Goal: Navigation & Orientation: Find specific page/section

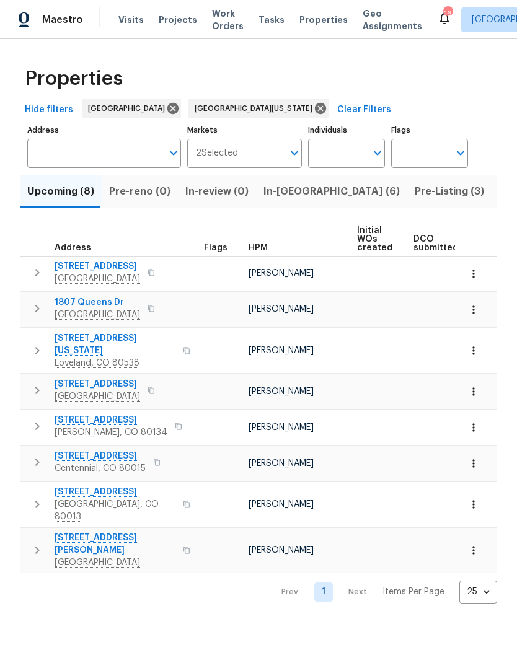
click at [414, 193] on span "Pre-Listing (3)" at bounding box center [448, 191] width 69 height 17
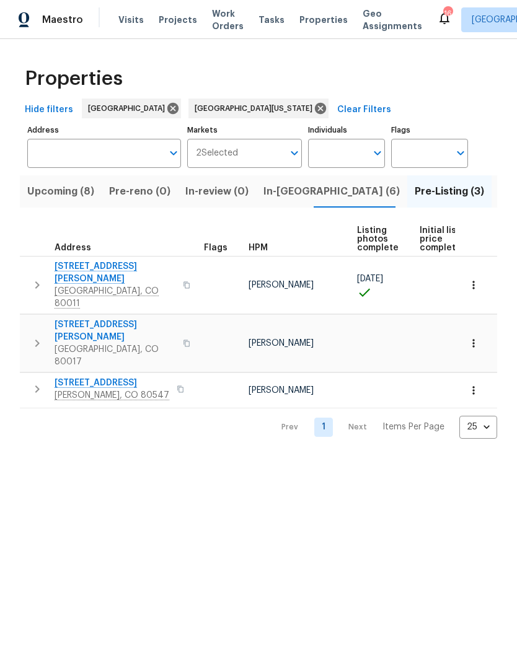
click at [294, 193] on span "In-reno (6)" at bounding box center [331, 191] width 136 height 17
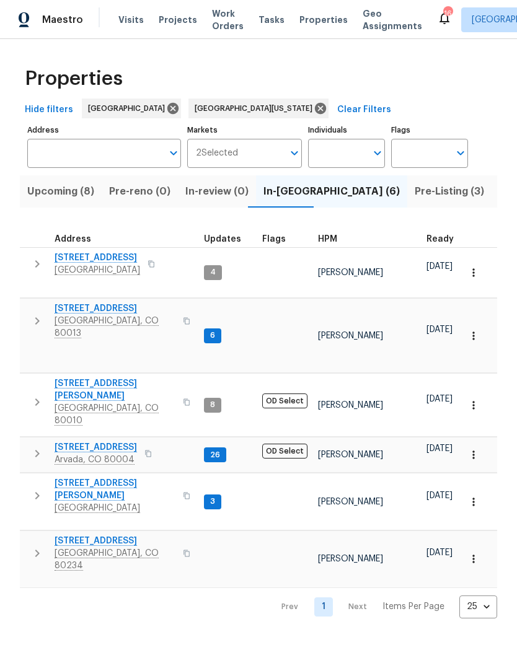
click at [98, 441] on span "8090 W 68th Ave" at bounding box center [96, 447] width 82 height 12
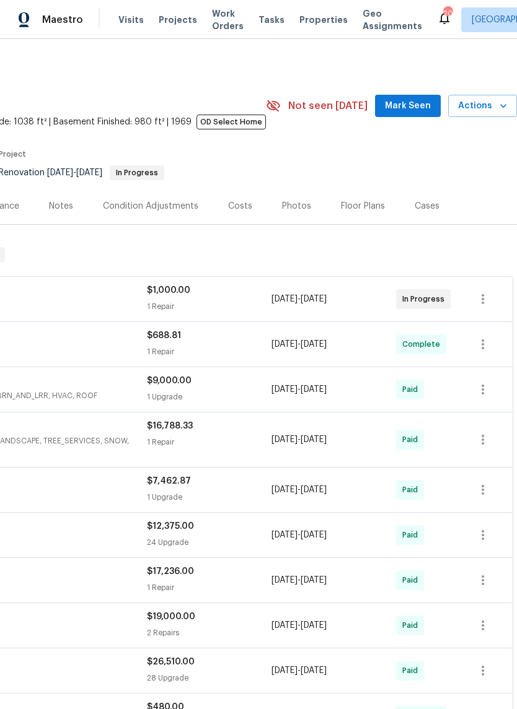
scroll to position [0, 183]
click at [485, 111] on span "Actions" at bounding box center [482, 106] width 49 height 15
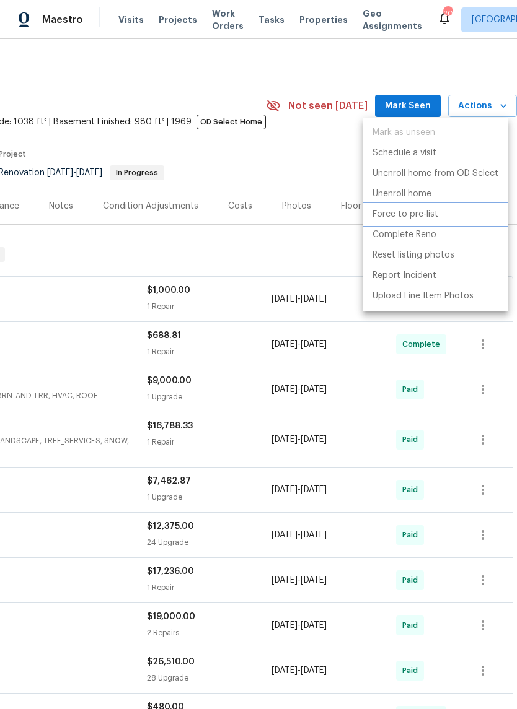
click at [423, 219] on p "Force to pre-list" at bounding box center [405, 214] width 66 height 13
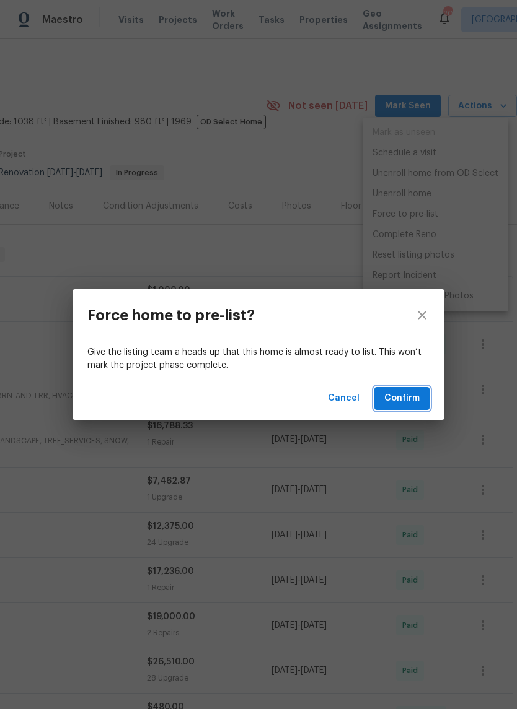
click at [417, 398] on span "Confirm" at bounding box center [401, 398] width 35 height 15
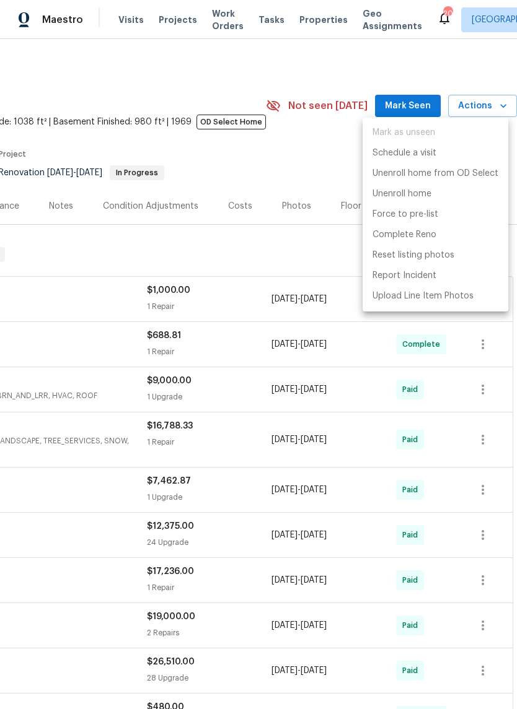
click at [312, 150] on div at bounding box center [258, 354] width 517 height 709
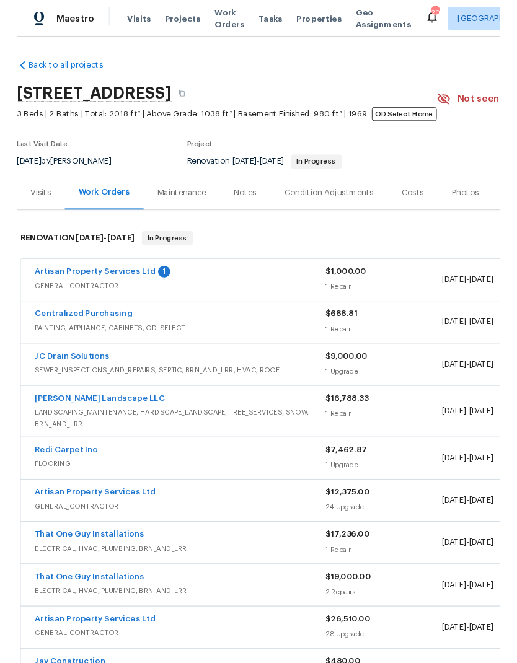
scroll to position [0, 0]
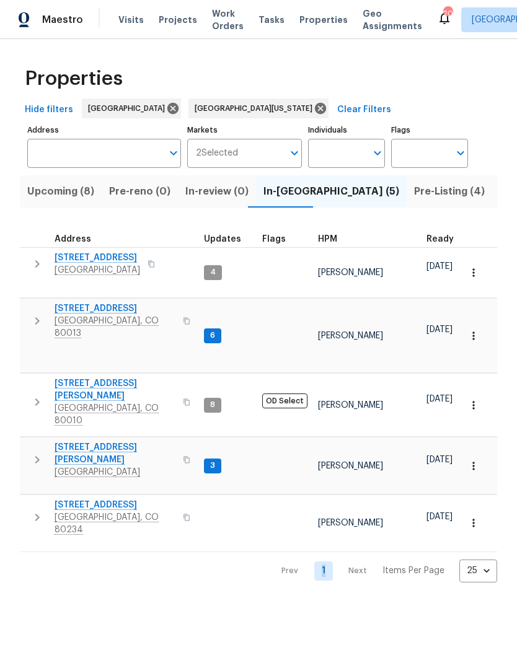
click at [414, 195] on span "Pre-Listing (4)" at bounding box center [449, 191] width 71 height 17
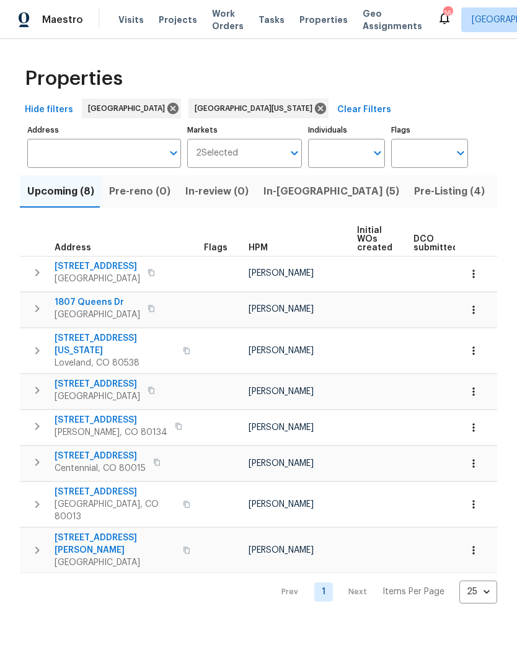
click at [414, 196] on span "Pre-Listing (4)" at bounding box center [449, 191] width 71 height 17
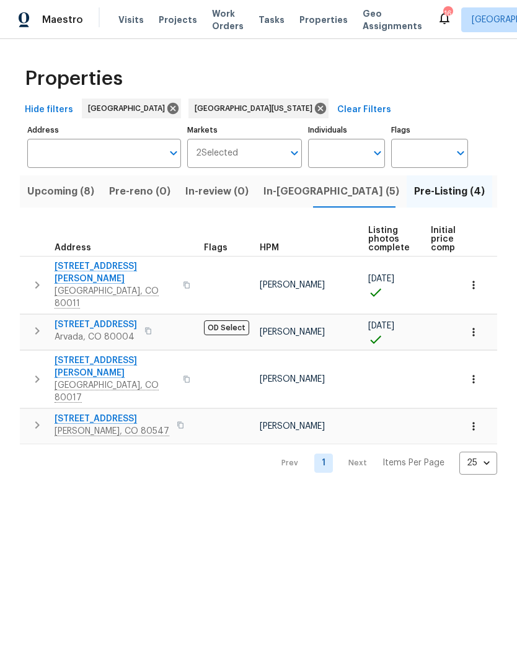
click at [103, 318] on span "[STREET_ADDRESS]" at bounding box center [96, 324] width 82 height 12
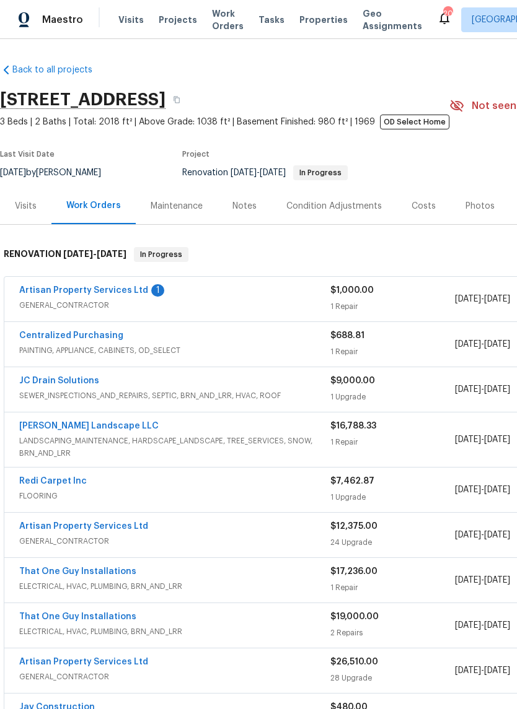
click at [483, 207] on div "Photos" at bounding box center [479, 206] width 29 height 12
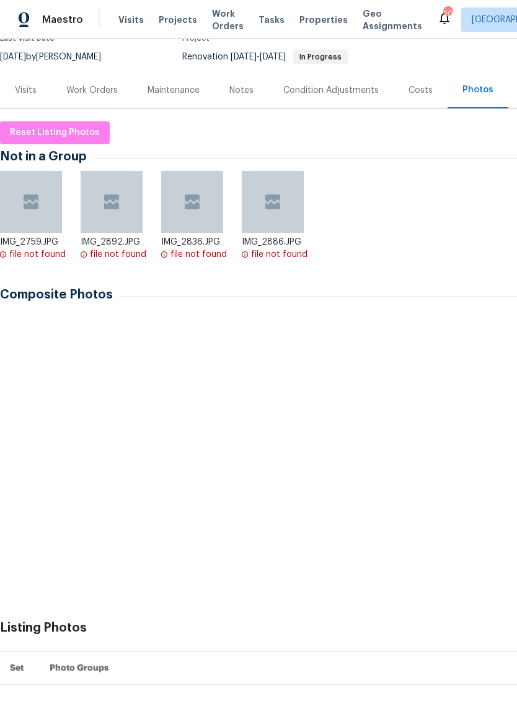
scroll to position [116, 0]
click at [45, 352] on img at bounding box center [33, 348] width 62 height 62
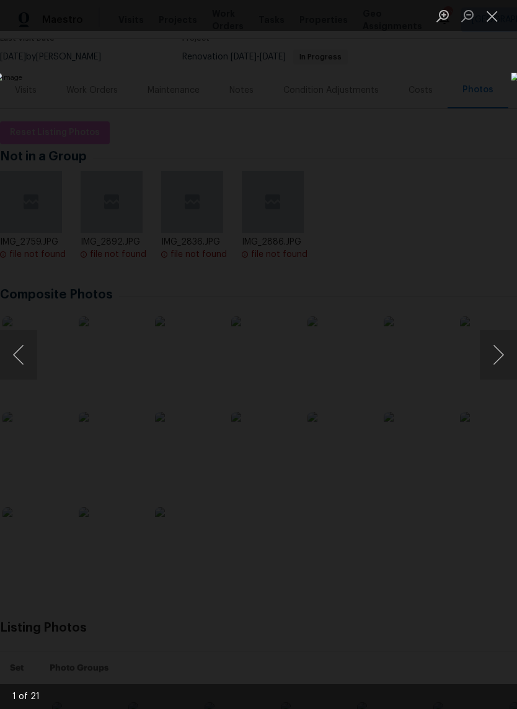
click at [488, 351] on button "Next image" at bounding box center [497, 355] width 37 height 50
click at [489, 348] on button "Next image" at bounding box center [497, 355] width 37 height 50
click at [489, 349] on button "Next image" at bounding box center [497, 355] width 37 height 50
click at [490, 348] on button "Next image" at bounding box center [497, 355] width 37 height 50
click at [490, 346] on button "Next image" at bounding box center [497, 355] width 37 height 50
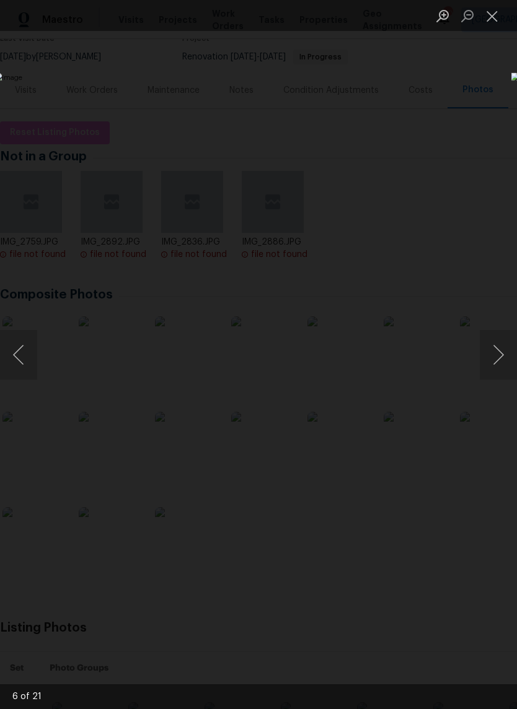
click at [493, 346] on button "Next image" at bounding box center [497, 355] width 37 height 50
click at [491, 346] on button "Next image" at bounding box center [497, 355] width 37 height 50
click at [488, 346] on button "Next image" at bounding box center [497, 355] width 37 height 50
click at [491, 344] on button "Next image" at bounding box center [497, 355] width 37 height 50
click at [490, 344] on button "Next image" at bounding box center [497, 355] width 37 height 50
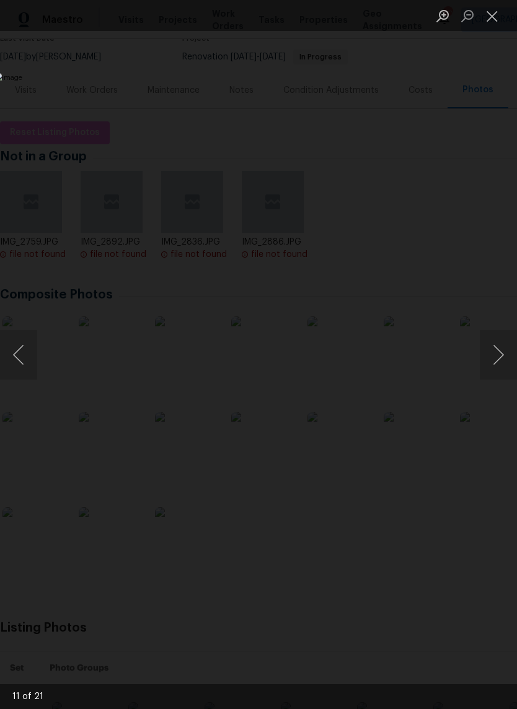
click at [490, 344] on button "Next image" at bounding box center [497, 355] width 37 height 50
click at [25, 357] on button "Previous image" at bounding box center [18, 355] width 37 height 50
click at [487, 347] on button "Next image" at bounding box center [497, 355] width 37 height 50
click at [489, 346] on button "Next image" at bounding box center [497, 355] width 37 height 50
click at [486, 346] on button "Next image" at bounding box center [497, 355] width 37 height 50
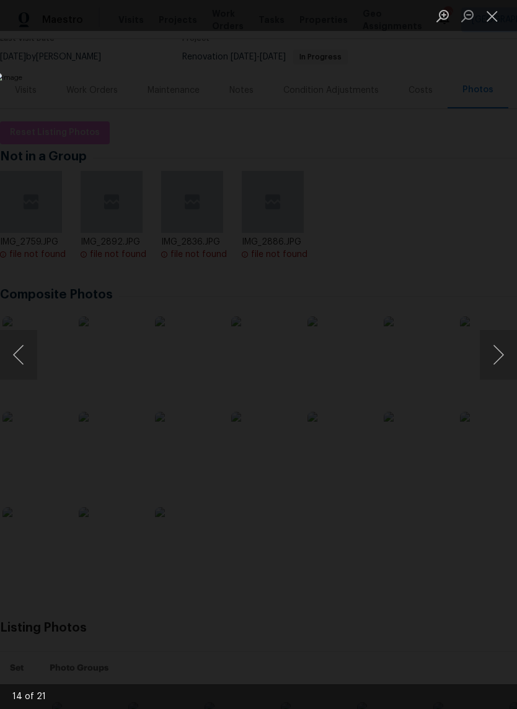
click at [489, 346] on button "Next image" at bounding box center [497, 355] width 37 height 50
click at [488, 346] on button "Next image" at bounding box center [497, 355] width 37 height 50
click at [489, 346] on button "Next image" at bounding box center [497, 355] width 37 height 50
click at [490, 346] on button "Next image" at bounding box center [497, 355] width 37 height 50
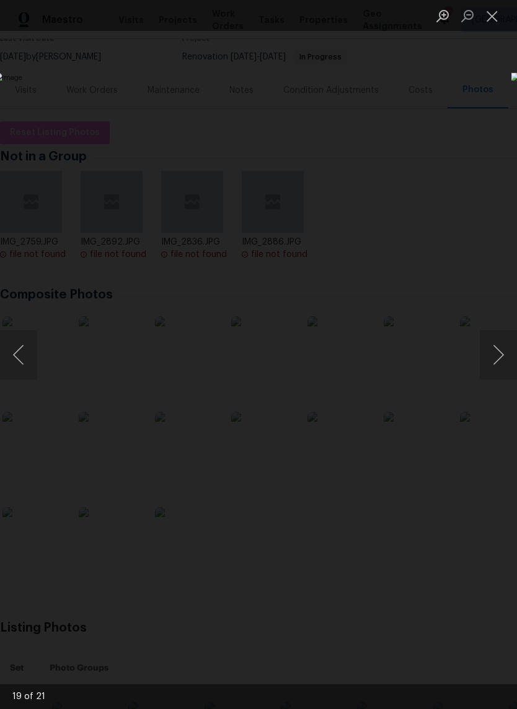
click at [488, 347] on button "Next image" at bounding box center [497, 355] width 37 height 50
click at [486, 348] on button "Next image" at bounding box center [497, 355] width 37 height 50
click at [488, 348] on button "Next image" at bounding box center [497, 355] width 37 height 50
click at [486, 348] on button "Next image" at bounding box center [497, 355] width 37 height 50
click at [487, 348] on button "Next image" at bounding box center [497, 355] width 37 height 50
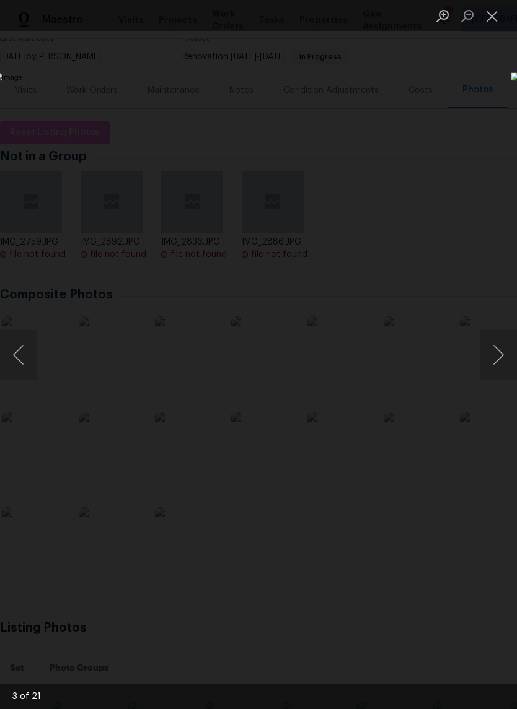
click at [488, 347] on button "Next image" at bounding box center [497, 355] width 37 height 50
click at [494, 21] on button "Close lightbox" at bounding box center [491, 16] width 25 height 22
